Goal: Navigation & Orientation: Find specific page/section

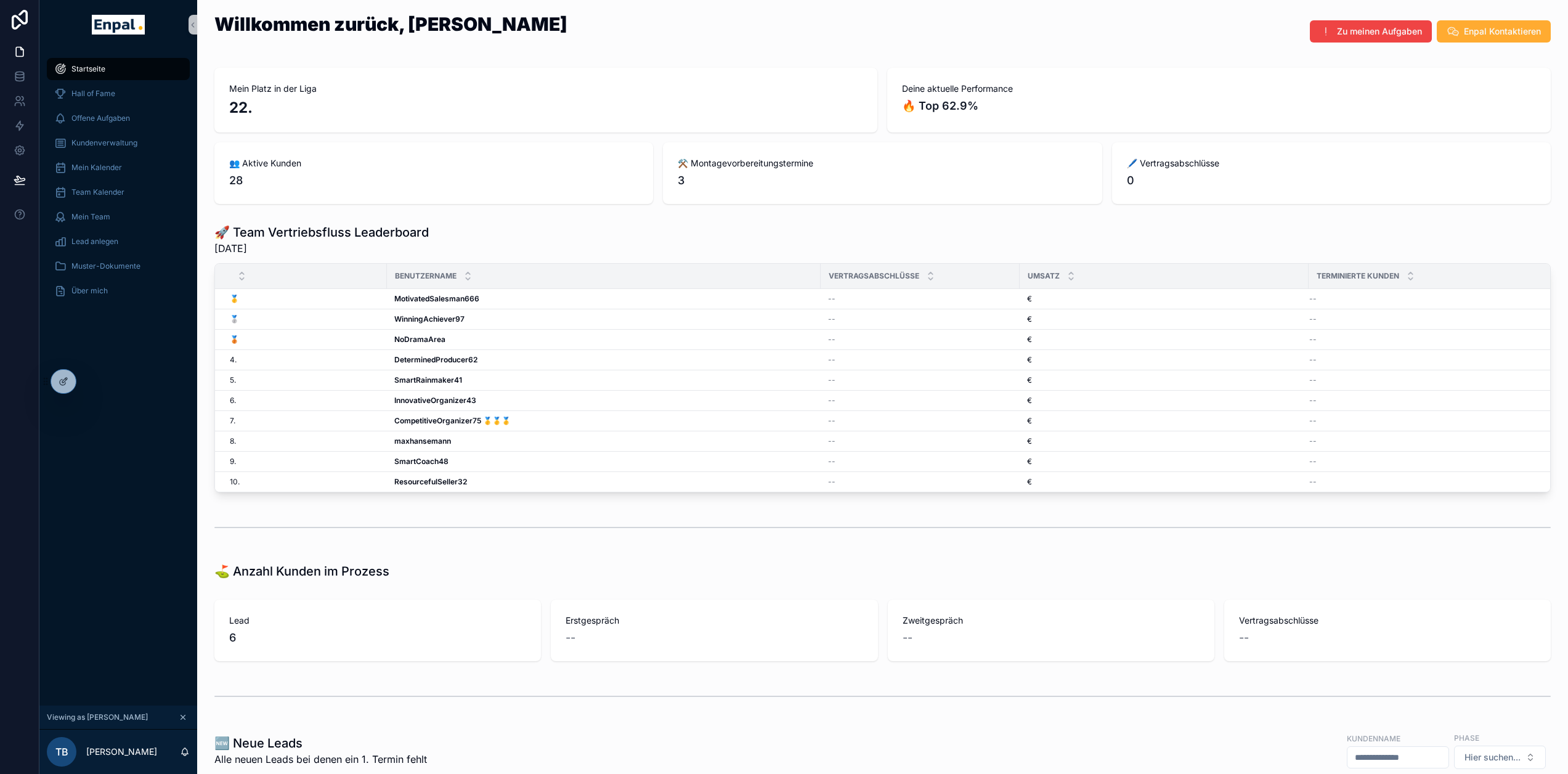
scroll to position [24, 9]
